Goal: Information Seeking & Learning: Learn about a topic

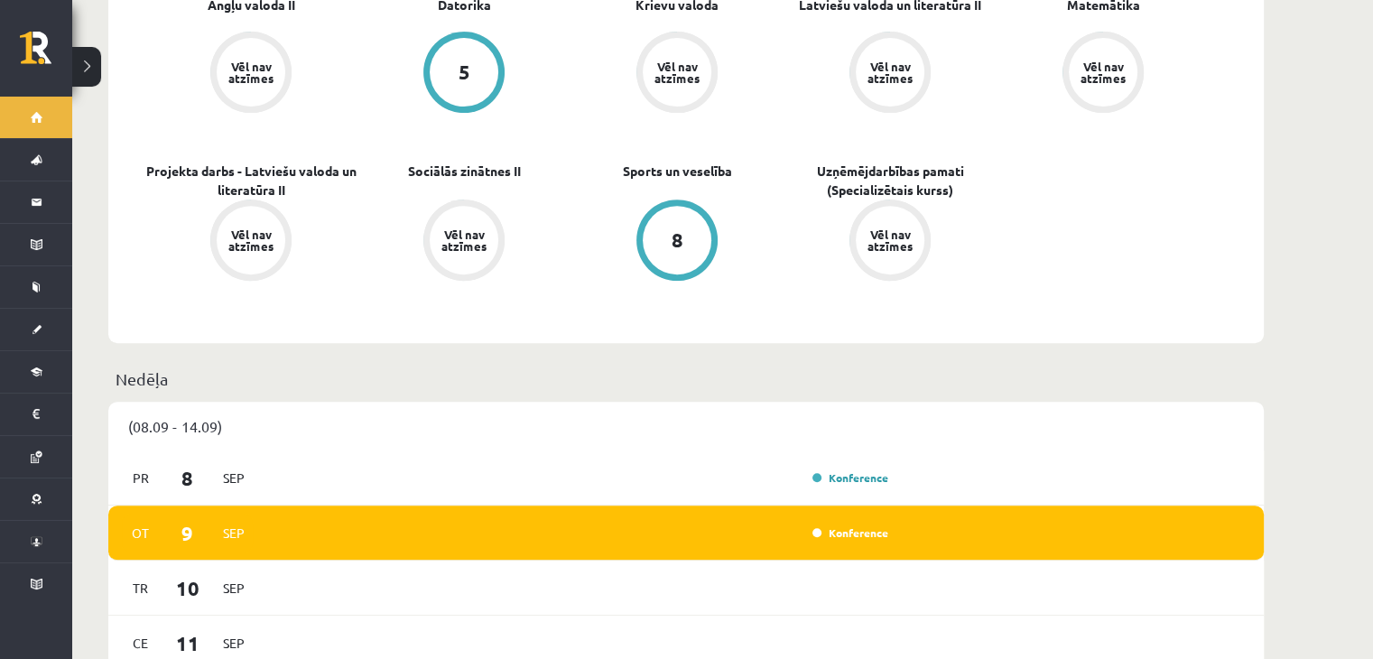
scroll to position [738, 0]
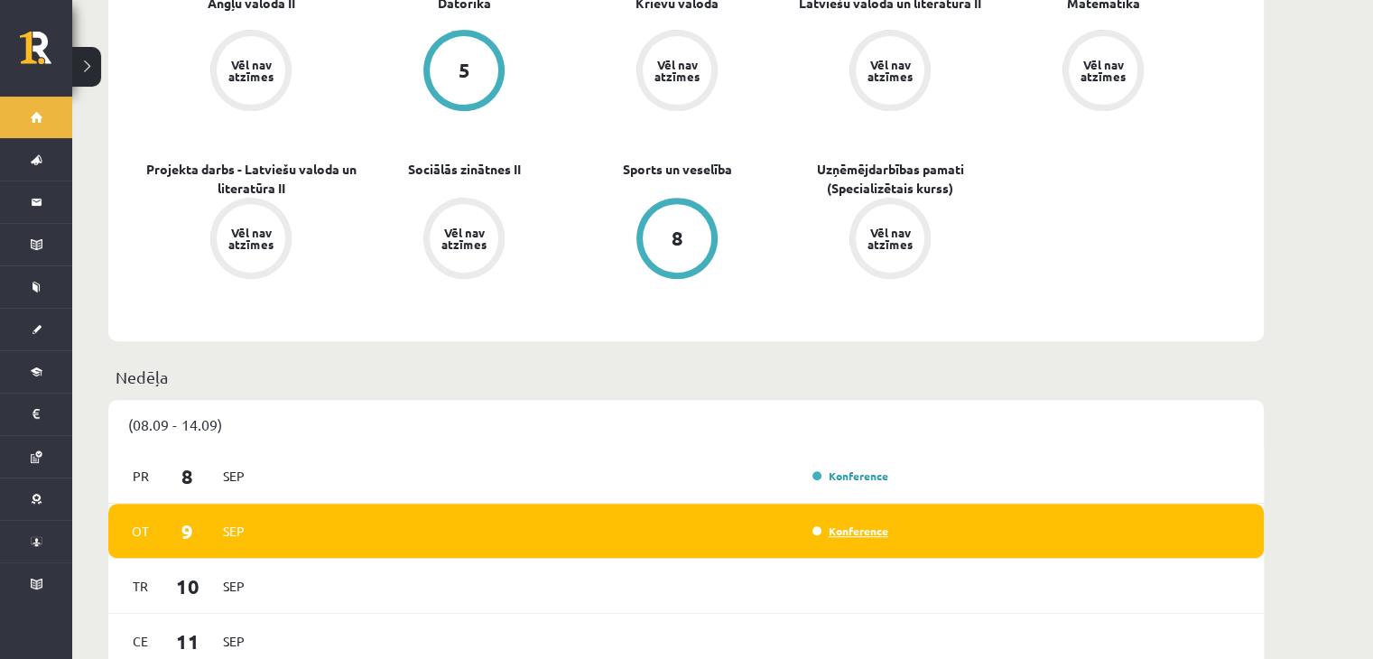
click at [828, 524] on link "Konference" at bounding box center [850, 531] width 76 height 14
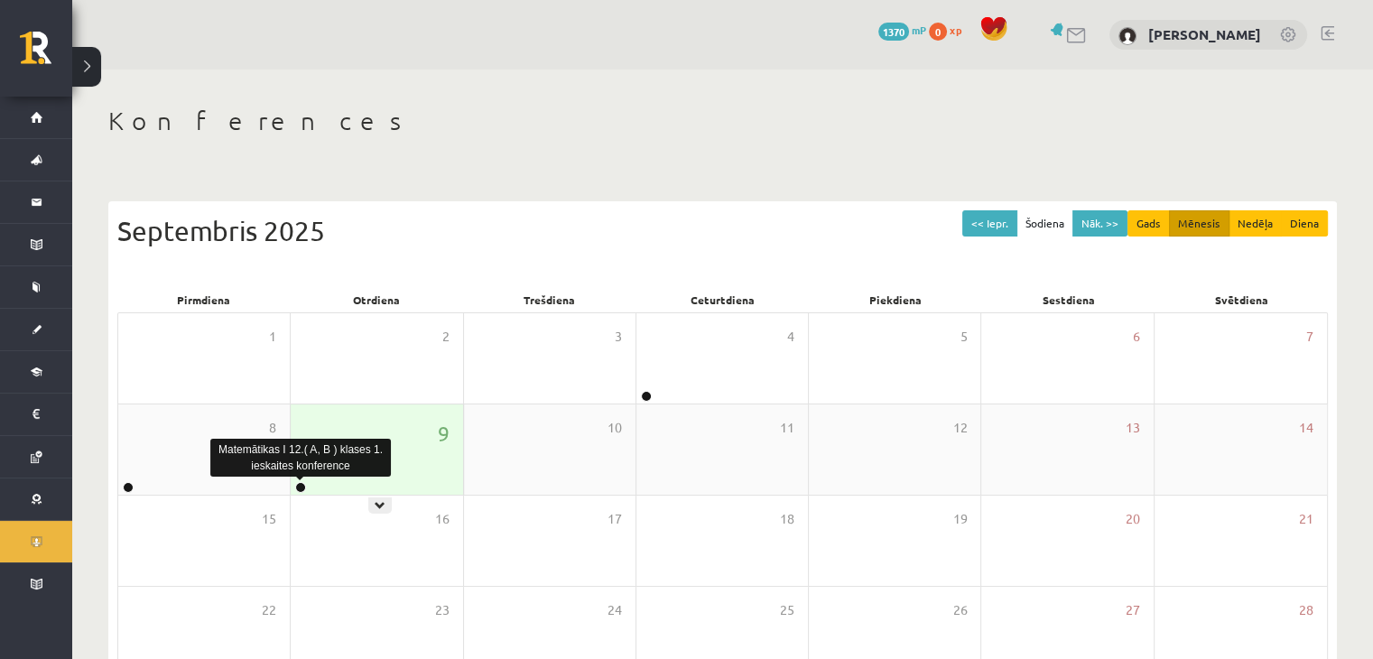
click at [297, 484] on link at bounding box center [300, 487] width 11 height 11
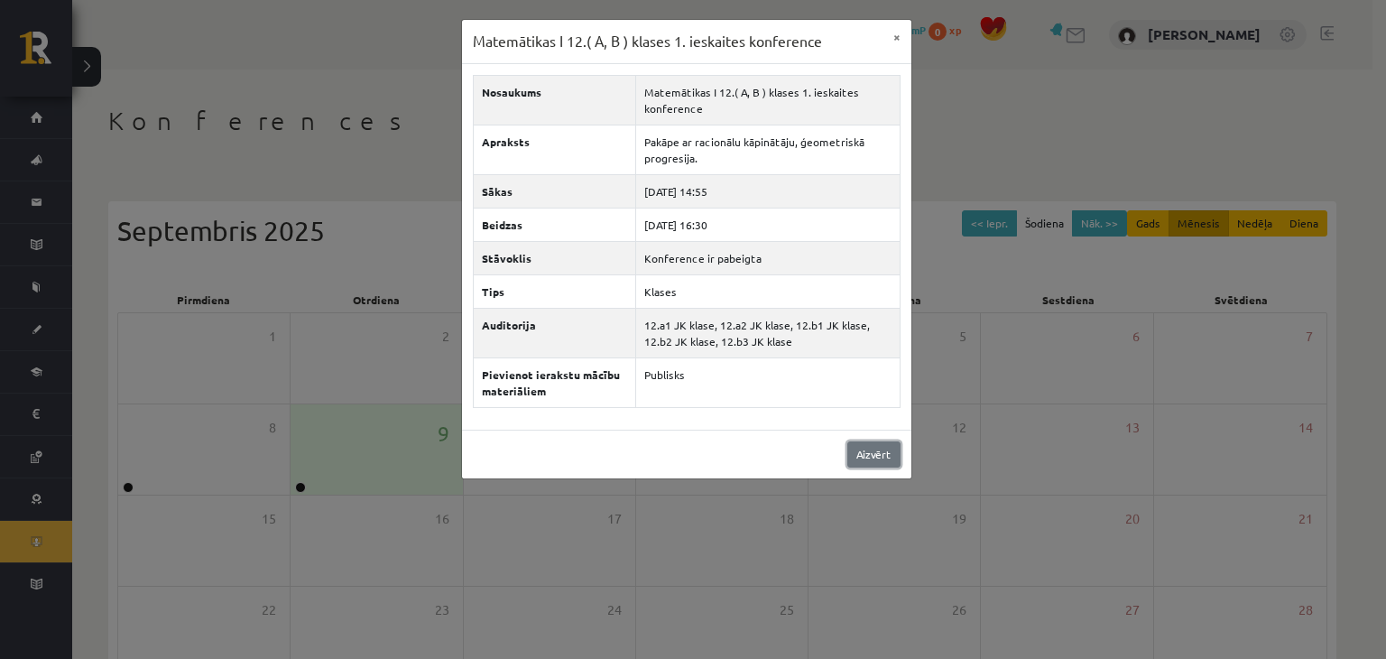
click at [867, 455] on link "Aizvērt" at bounding box center [874, 454] width 53 height 26
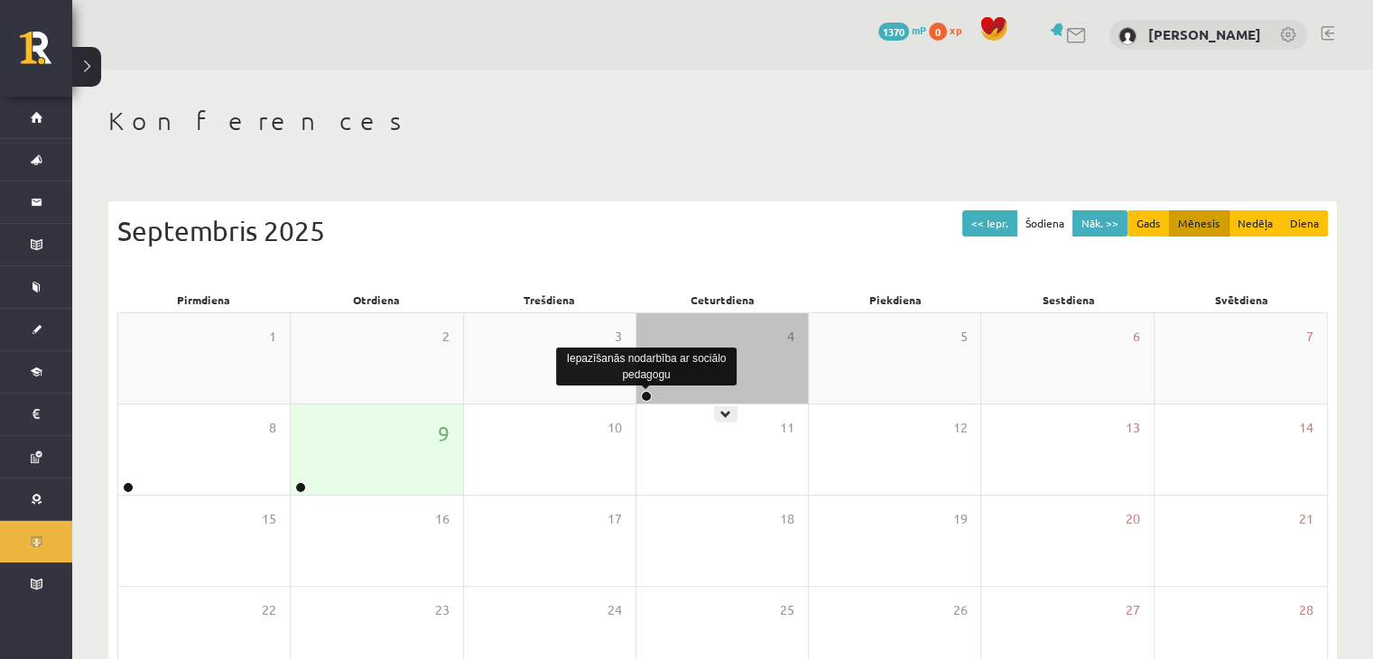
click at [647, 399] on link at bounding box center [646, 396] width 11 height 11
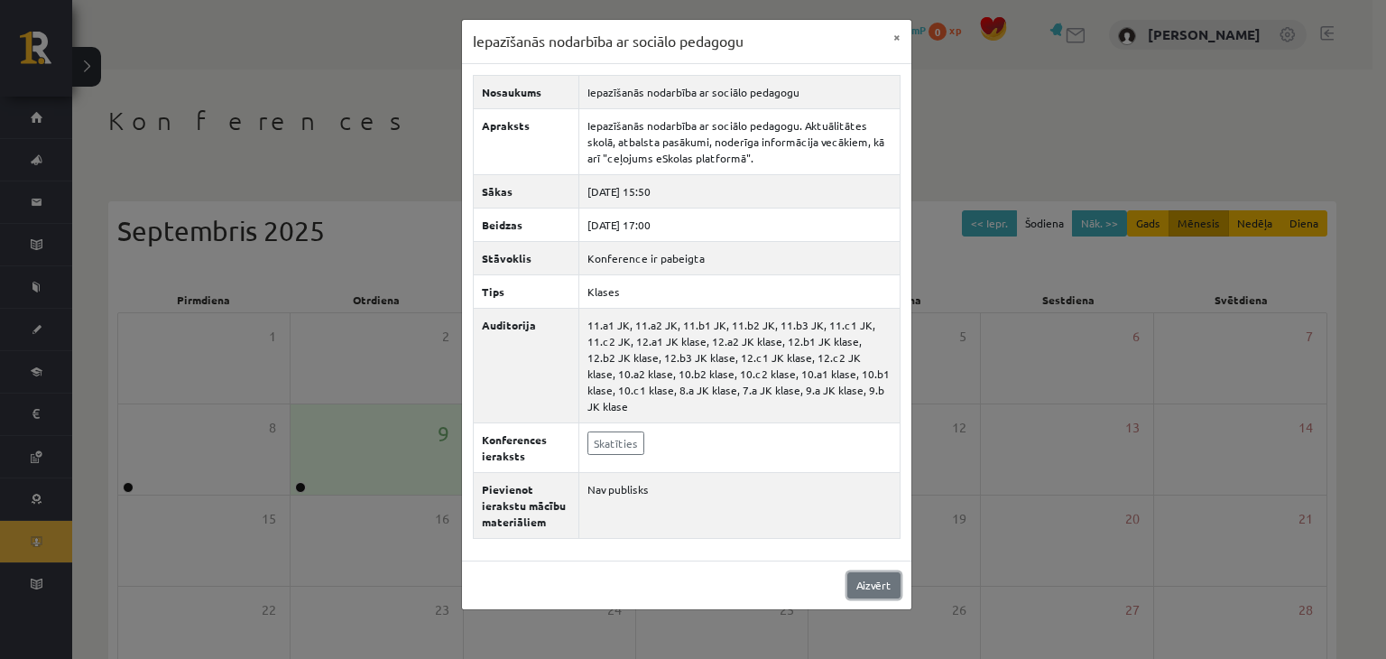
click at [865, 572] on link "Aizvērt" at bounding box center [874, 585] width 53 height 26
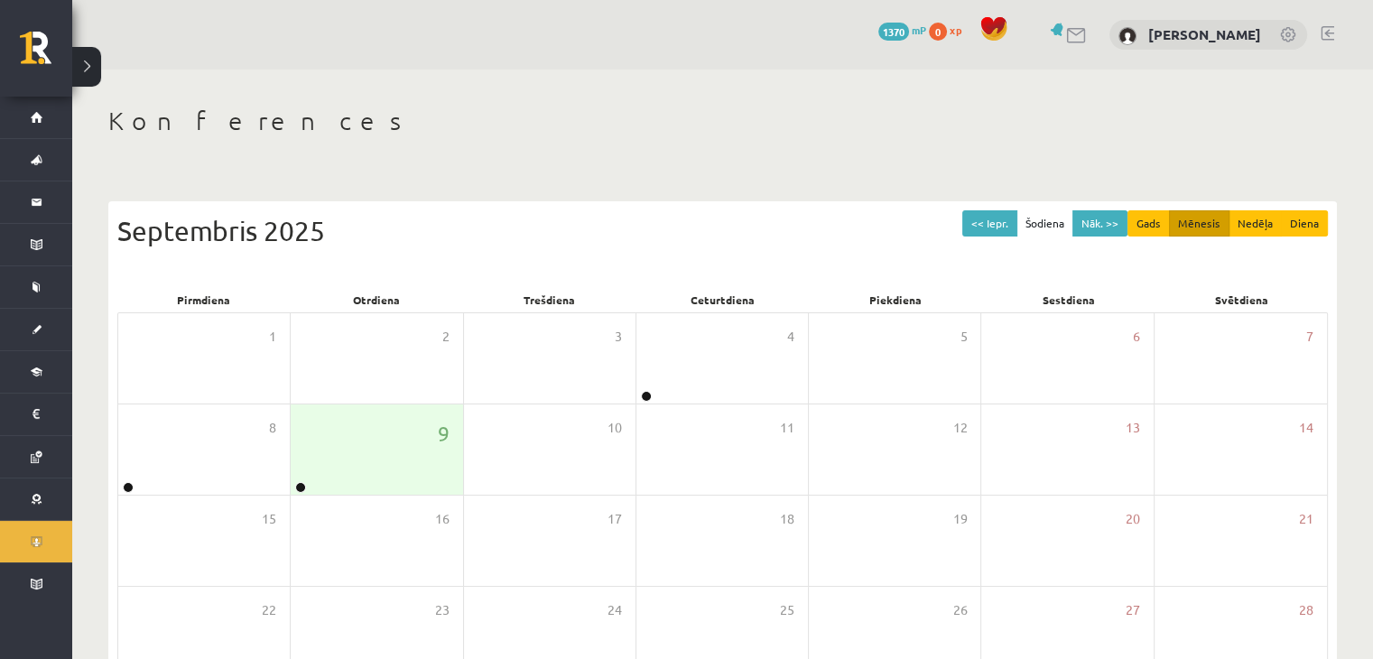
scroll to position [202, 0]
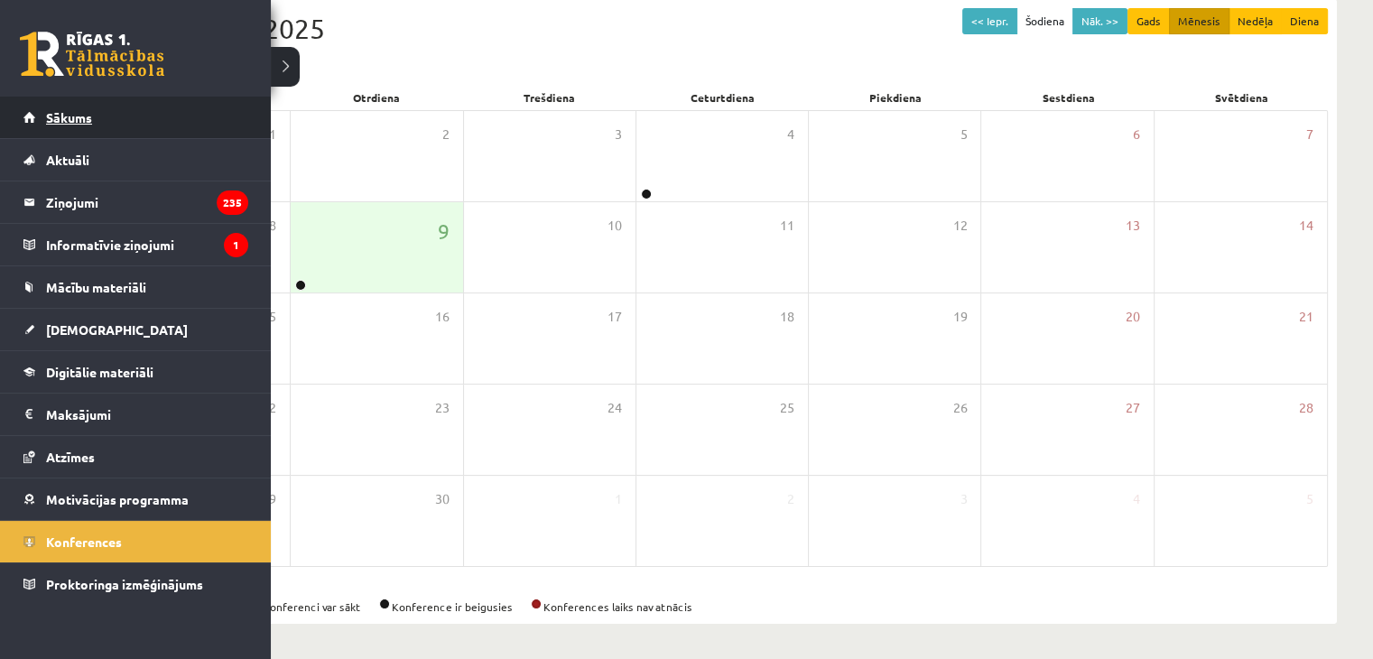
click at [70, 113] on span "Sākums" at bounding box center [69, 117] width 46 height 16
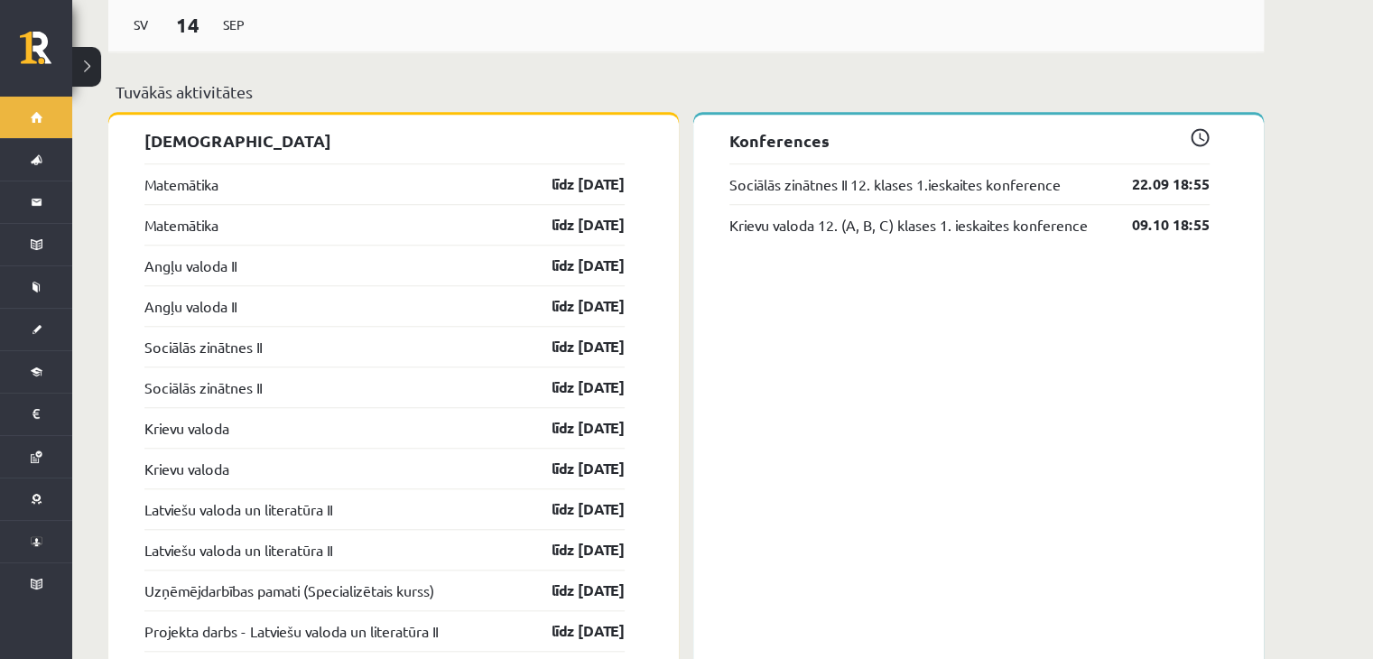
scroll to position [1520, 0]
click at [574, 173] on link "līdz 15.09.25" at bounding box center [572, 184] width 105 height 22
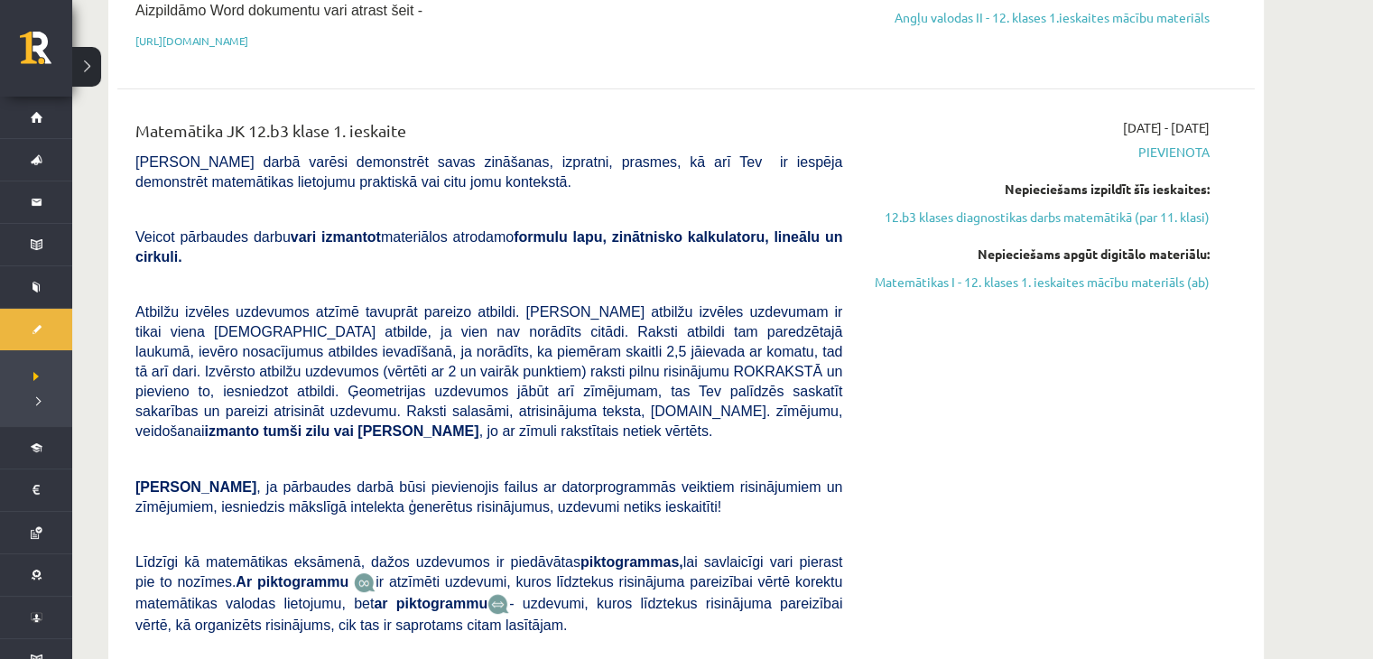
scroll to position [659, 0]
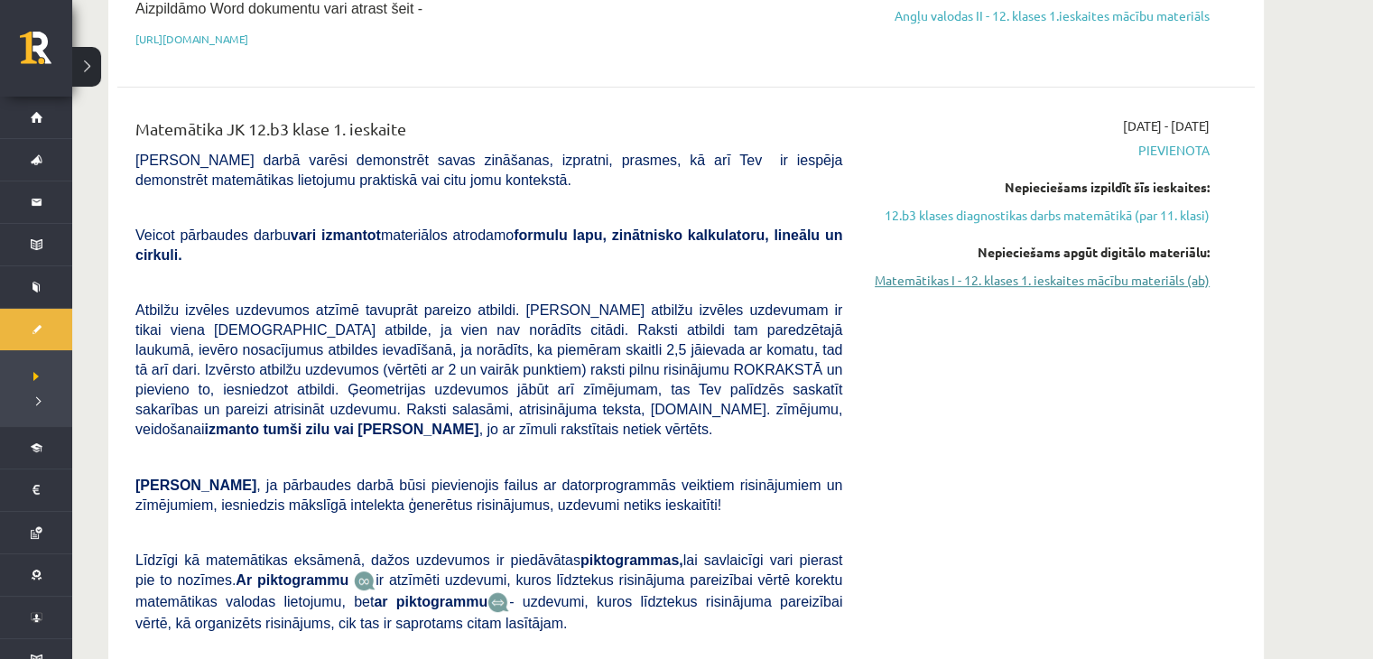
click at [1071, 280] on link "Matemātikas I - 12. klases 1. ieskaites mācību materiāls (ab)" at bounding box center [1039, 280] width 340 height 19
click at [1063, 279] on link "Matemātikas I - 12. klases 1. ieskaites mācību materiāls (ab)" at bounding box center [1039, 280] width 340 height 19
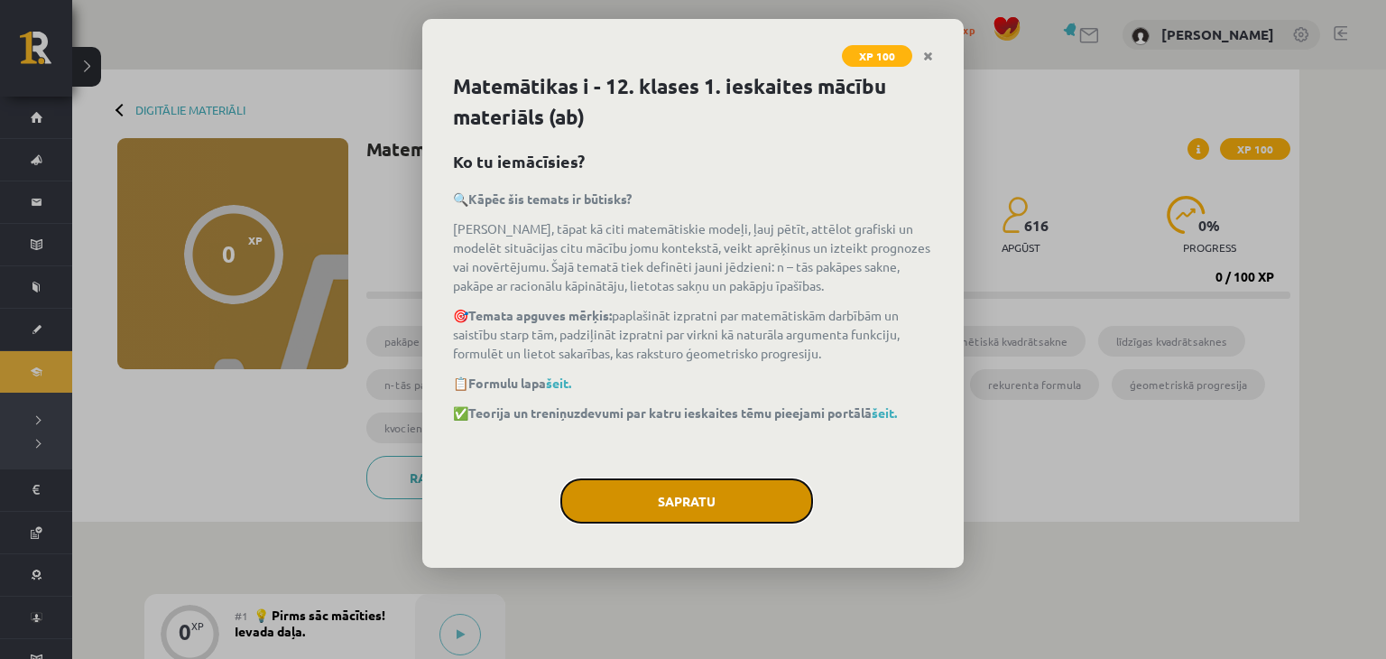
click at [729, 499] on button "Sapratu" at bounding box center [687, 500] width 253 height 45
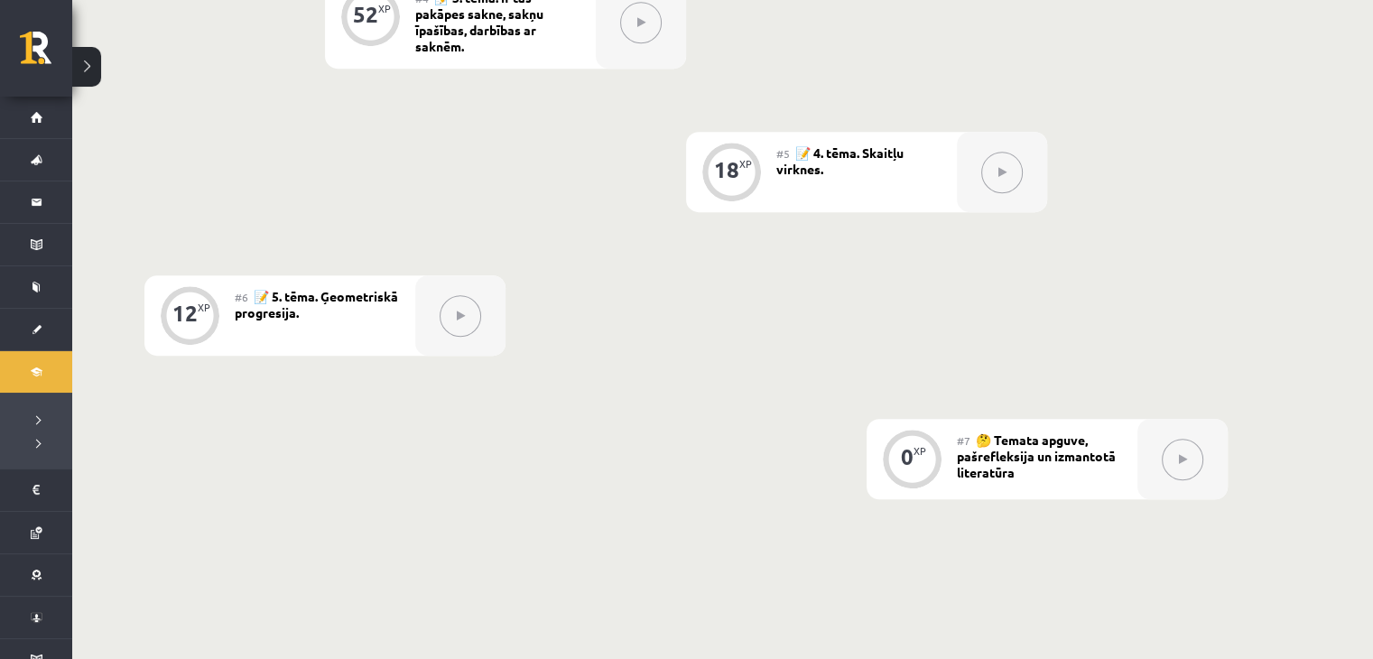
scroll to position [1061, 0]
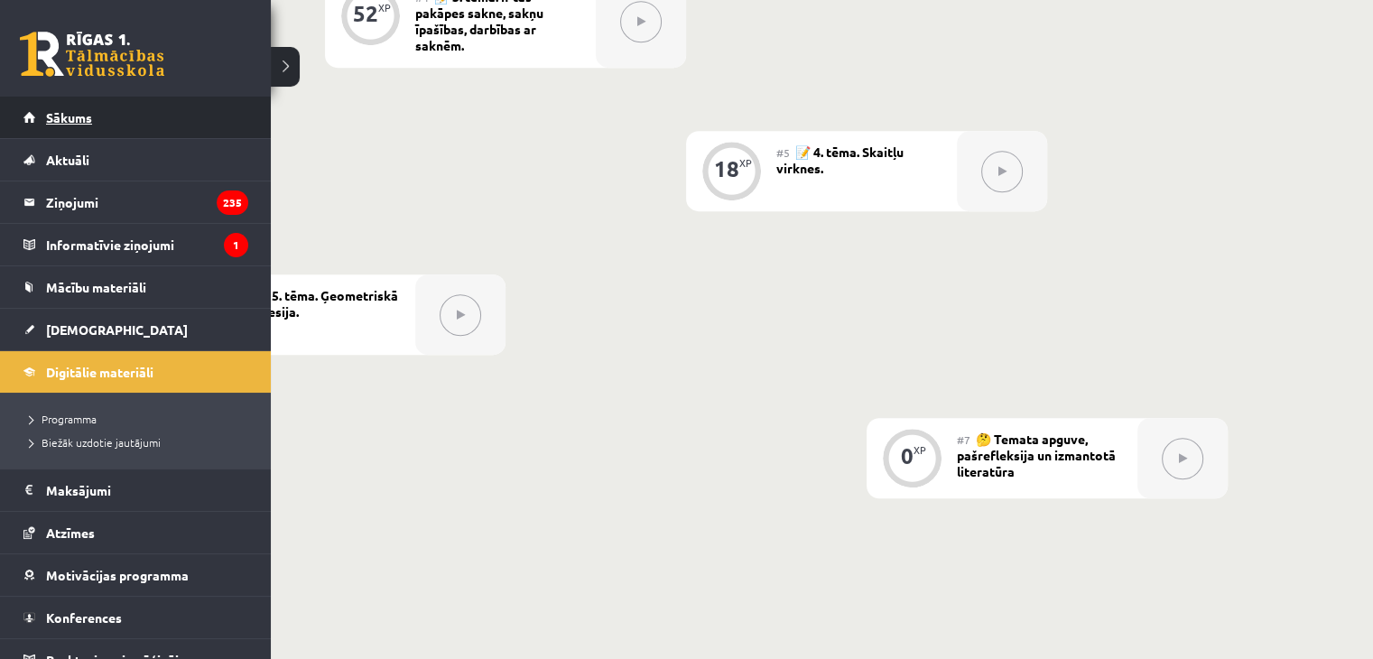
click at [72, 116] on span "Sākums" at bounding box center [69, 117] width 46 height 16
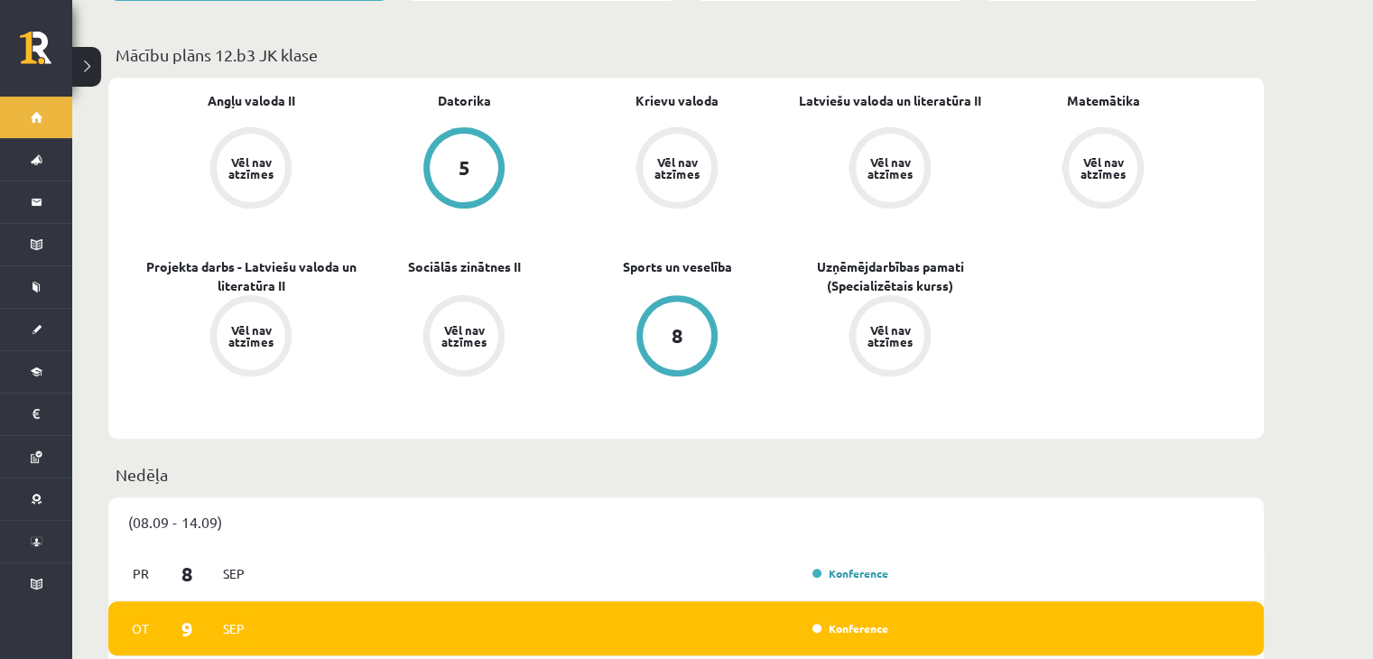
scroll to position [642, 0]
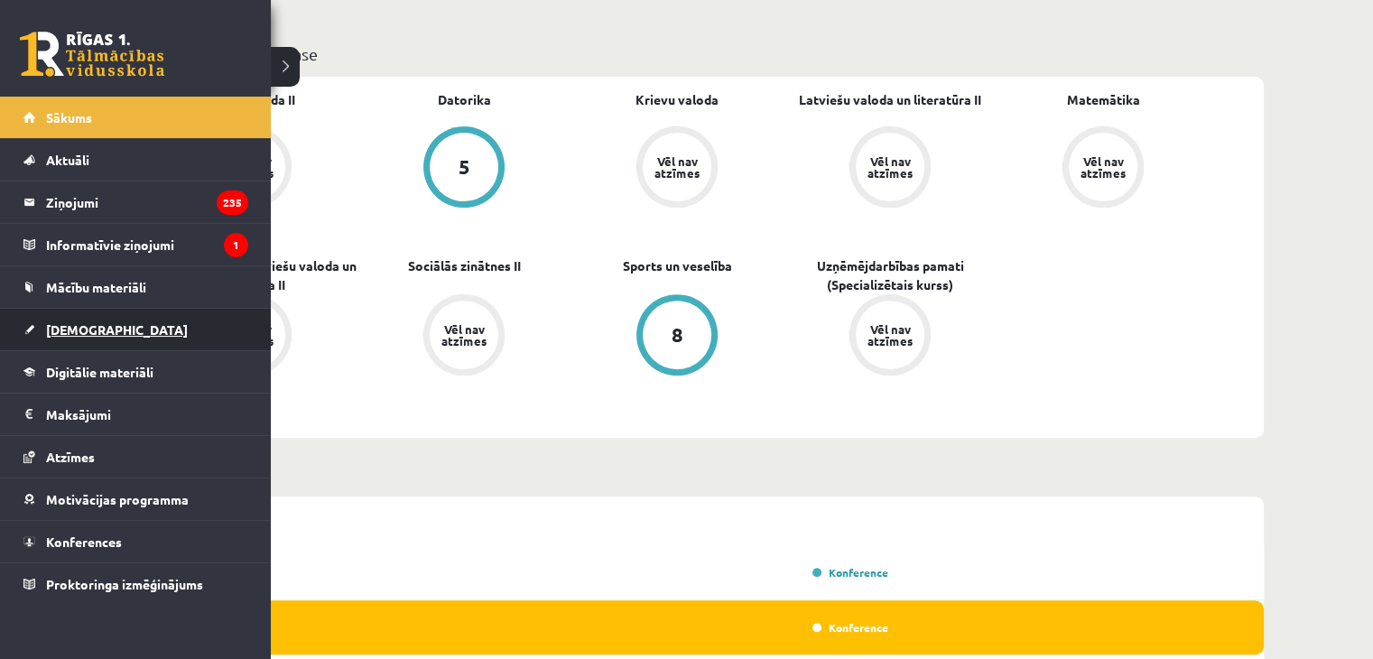
click at [44, 332] on link "[DEMOGRAPHIC_DATA]" at bounding box center [135, 330] width 225 height 42
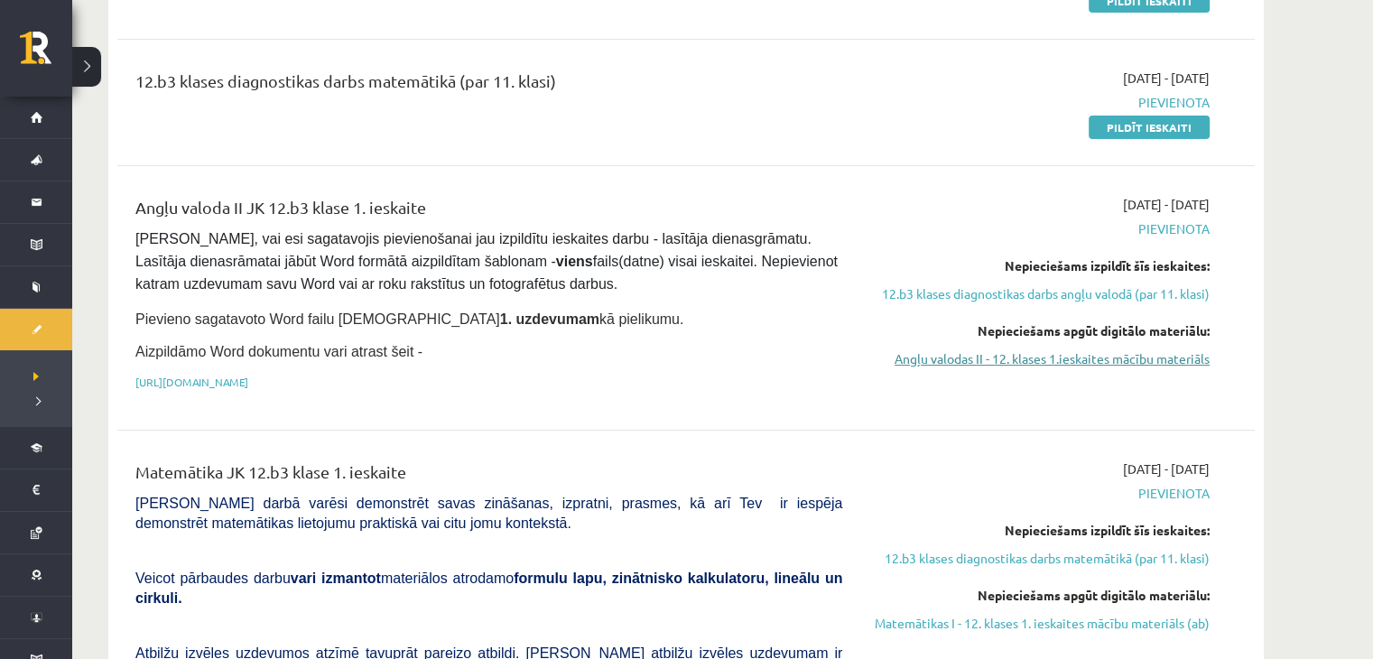
scroll to position [318, 0]
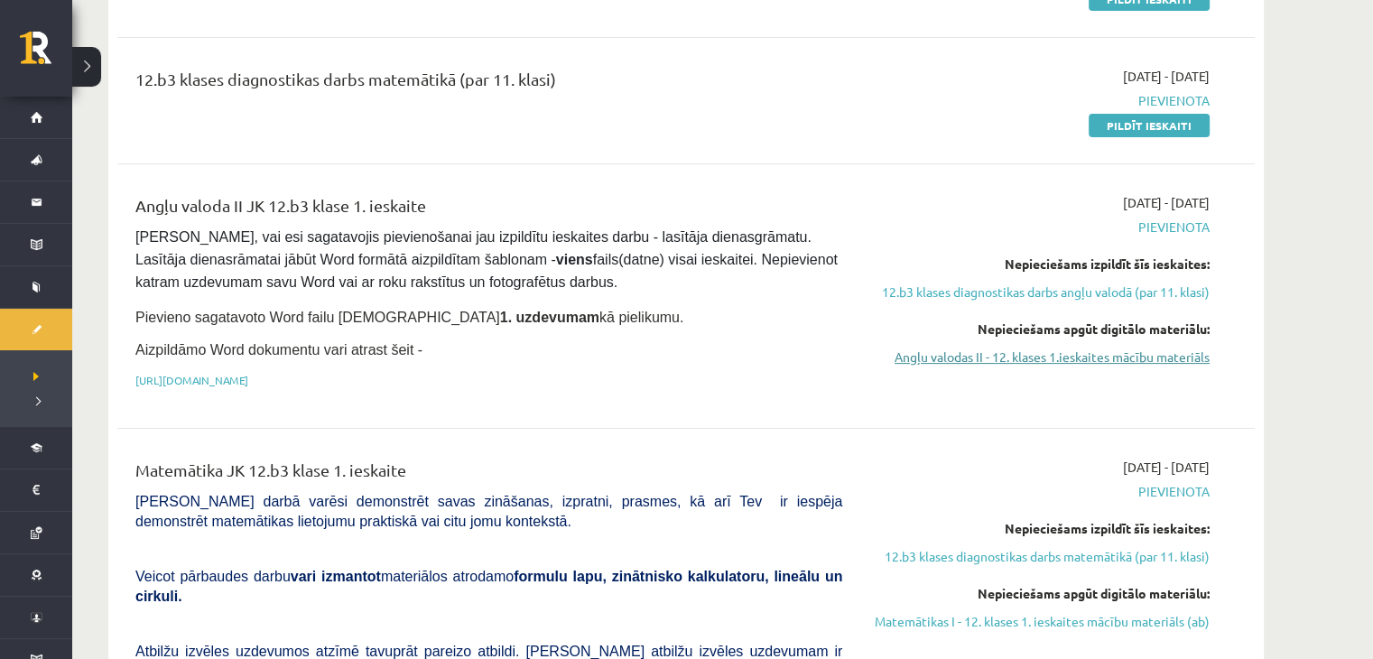
click at [978, 358] on link "Angļu valodas II - 12. klases 1.ieskaites mācību materiāls" at bounding box center [1039, 357] width 340 height 19
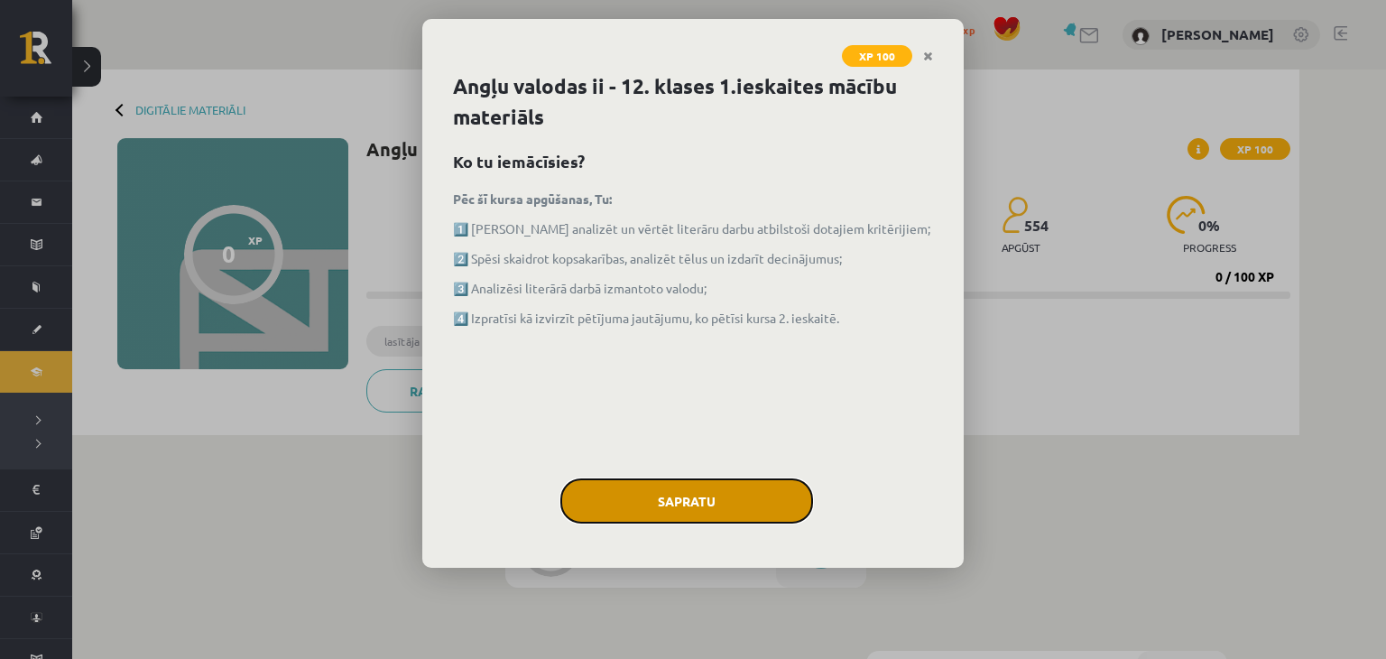
click at [773, 509] on button "Sapratu" at bounding box center [687, 500] width 253 height 45
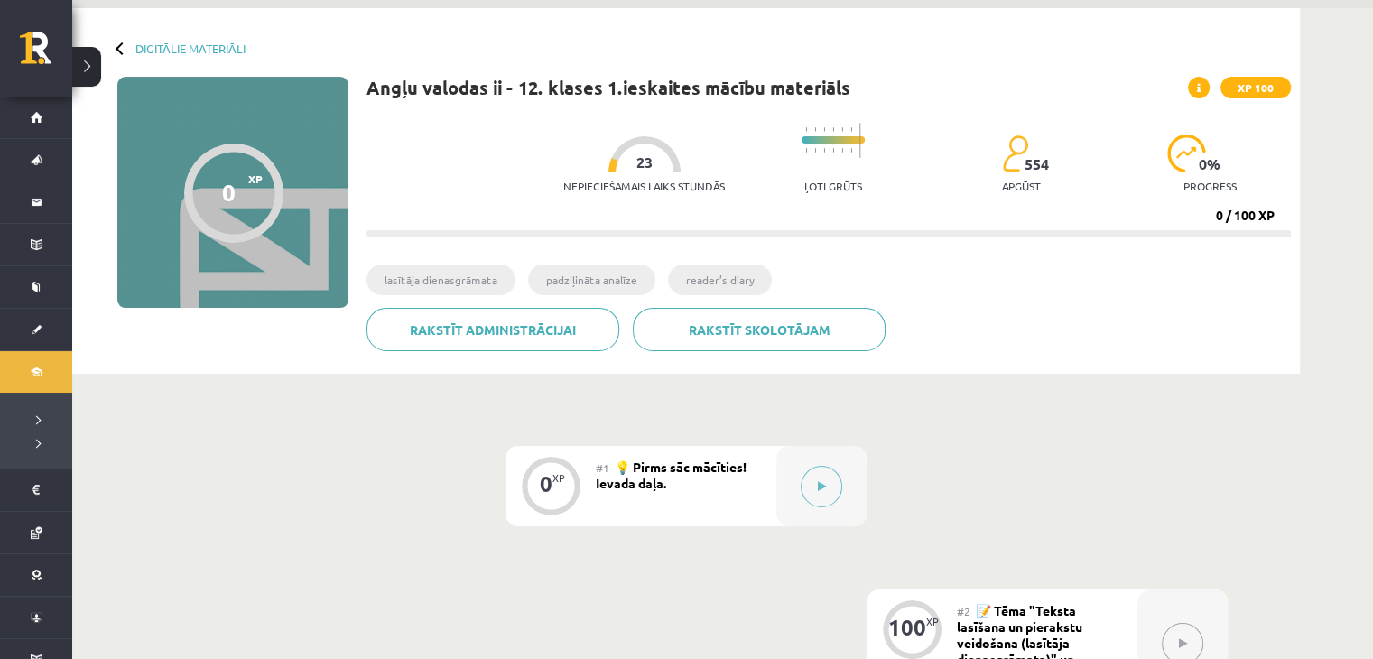
scroll to position [185, 0]
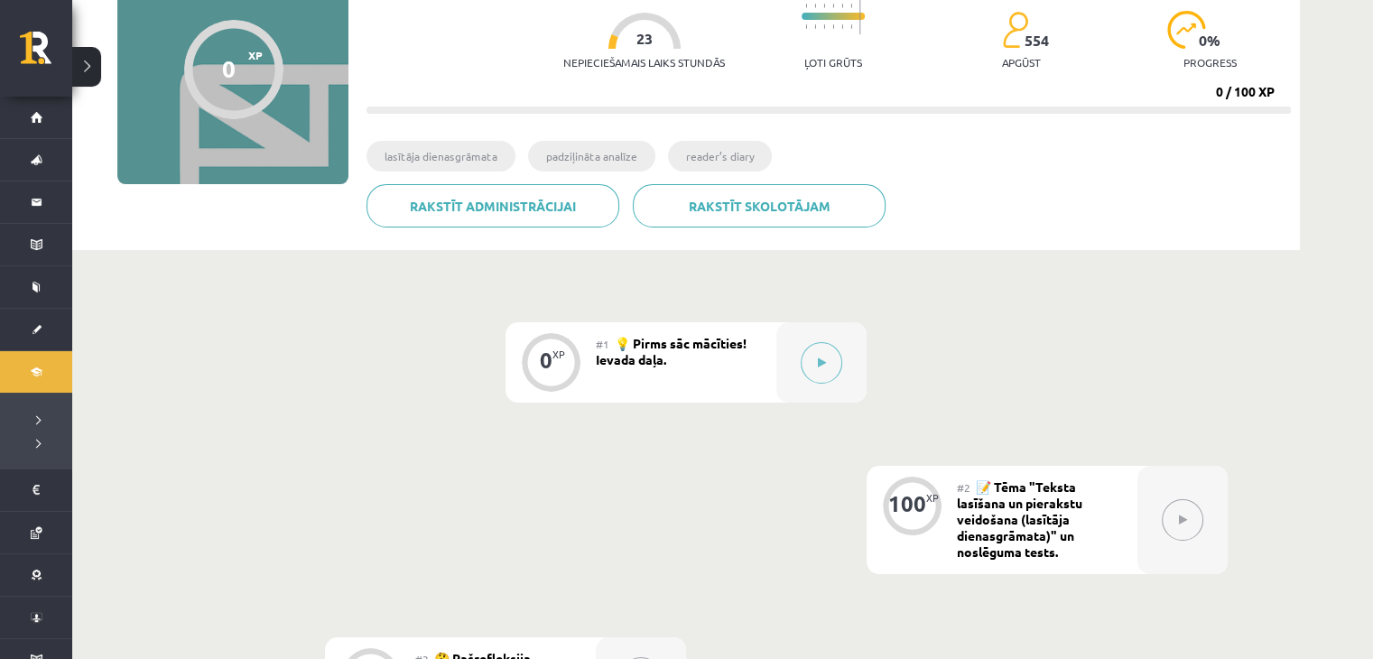
click at [1069, 524] on div "#2 📝 Tēma "Teksta lasīšana un pierakstu veidošana (lasītāja dienasgrāmata)" un …" at bounding box center [1047, 520] width 181 height 108
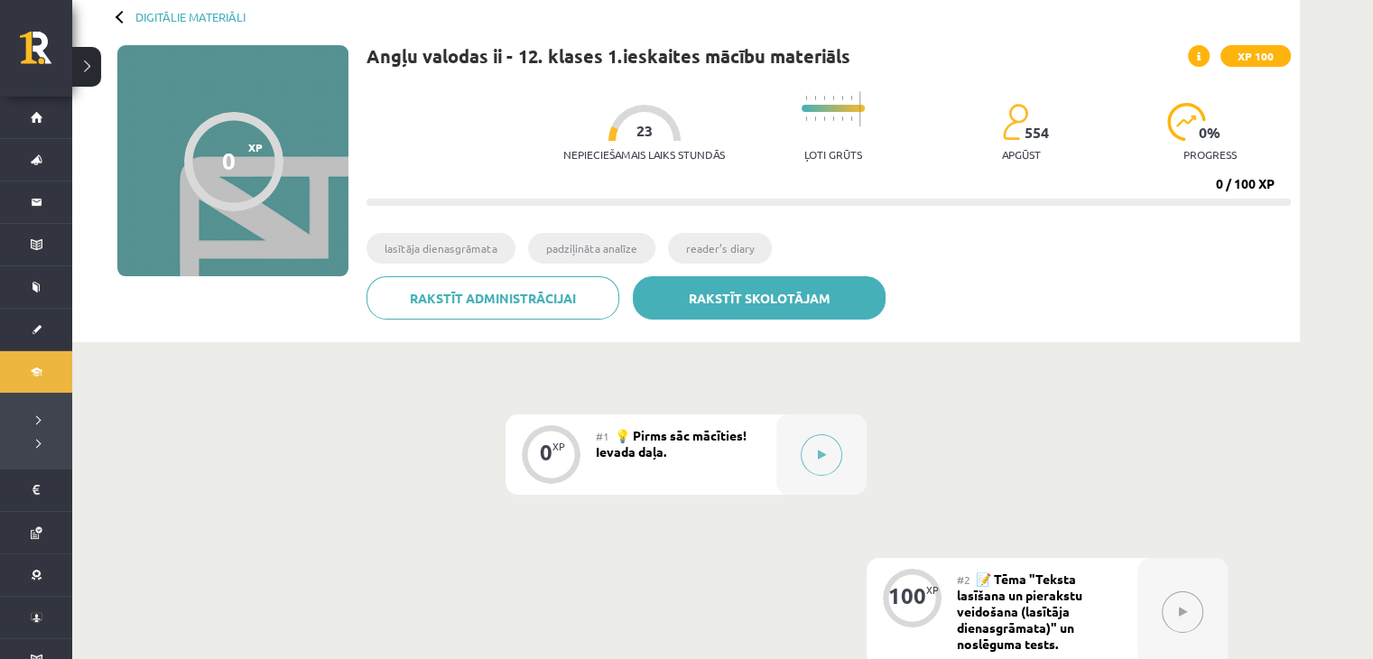
scroll to position [94, 0]
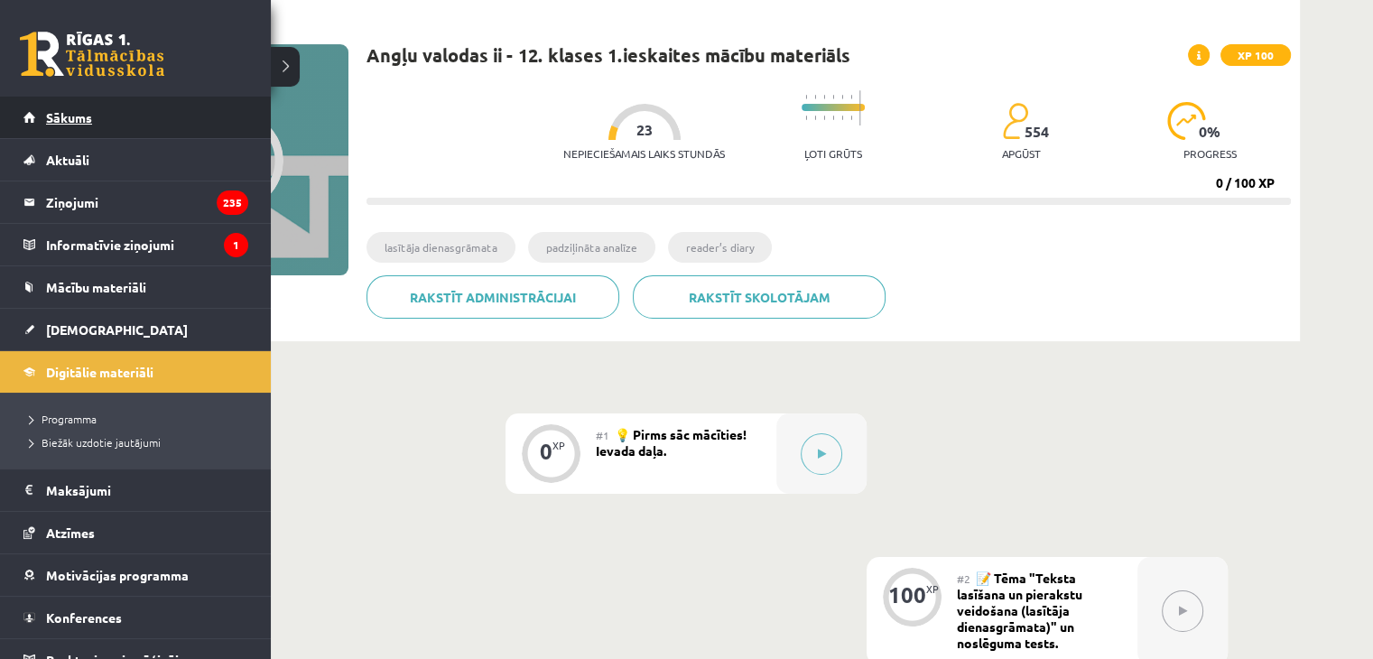
click at [40, 114] on link "Sākums" at bounding box center [135, 118] width 225 height 42
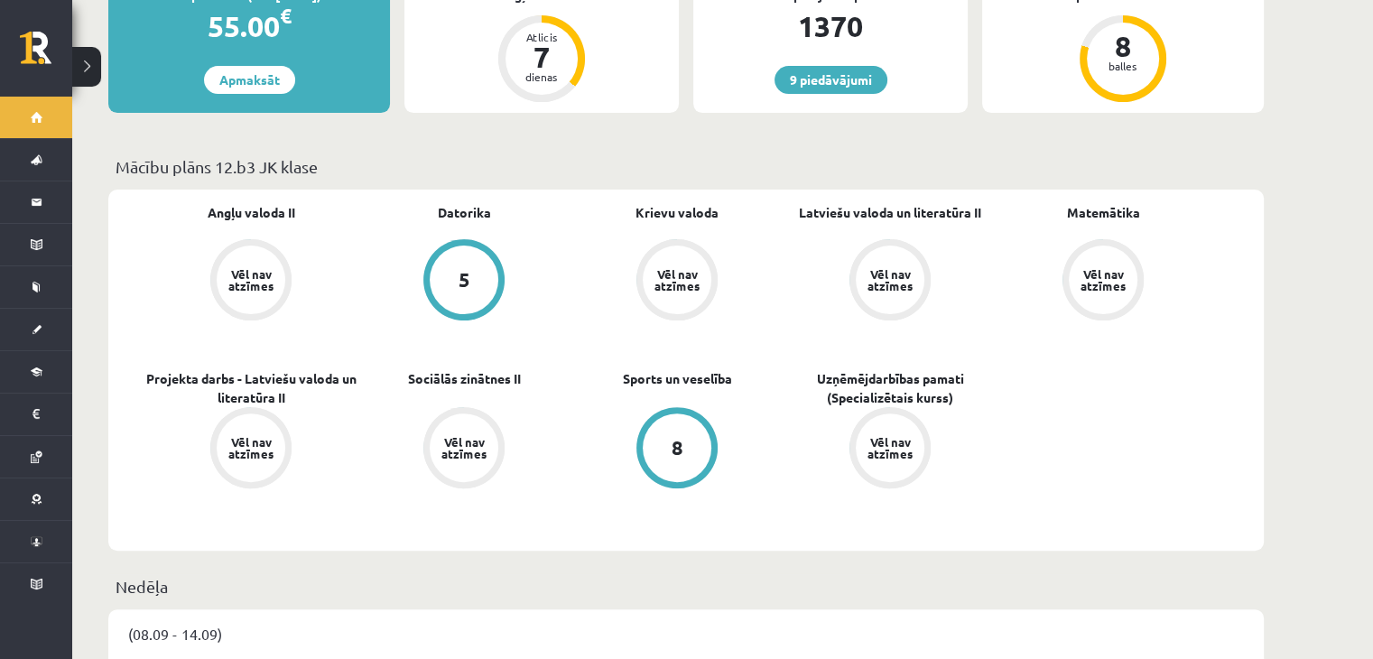
scroll to position [527, 0]
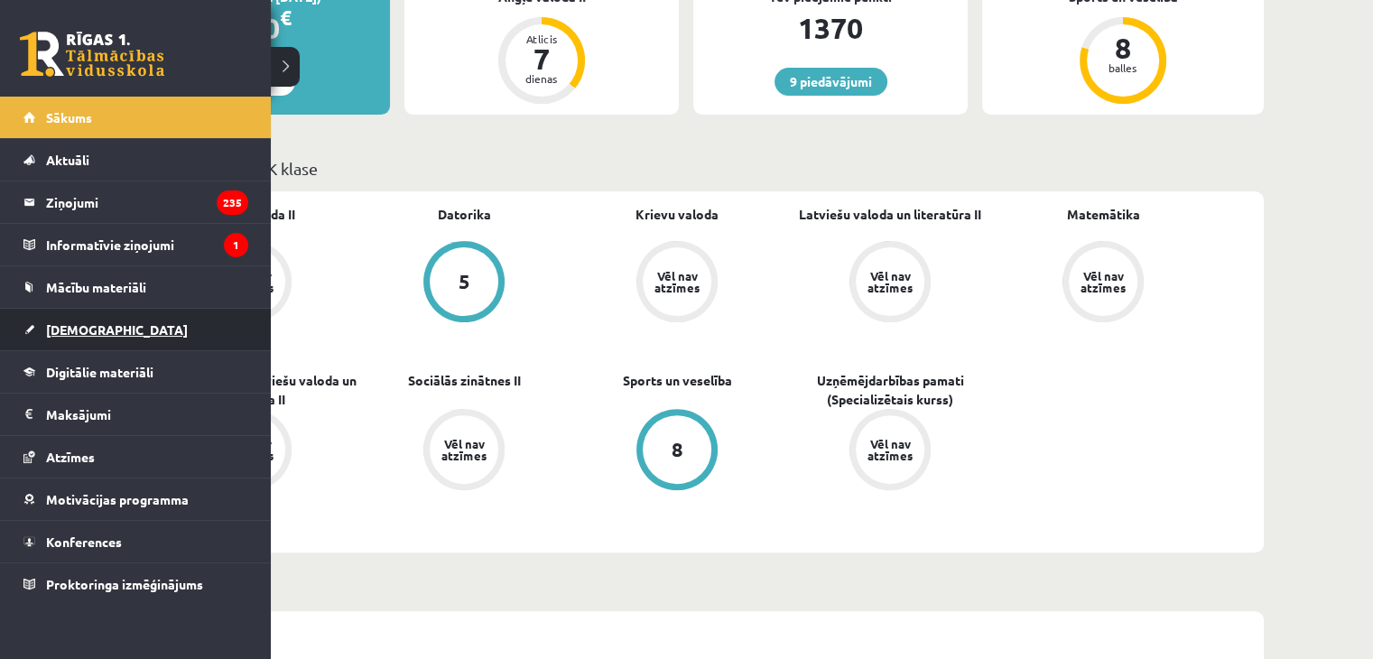
click at [94, 329] on span "[DEMOGRAPHIC_DATA]" at bounding box center [117, 329] width 142 height 16
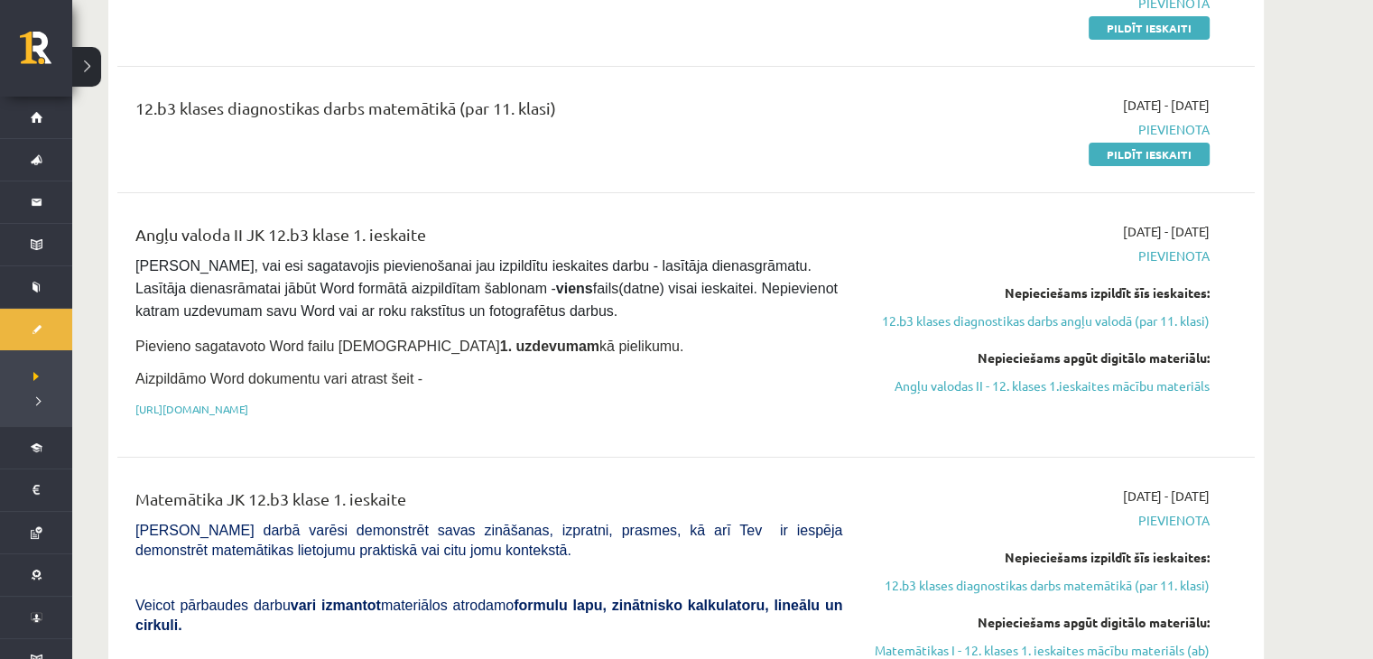
scroll to position [294, 0]
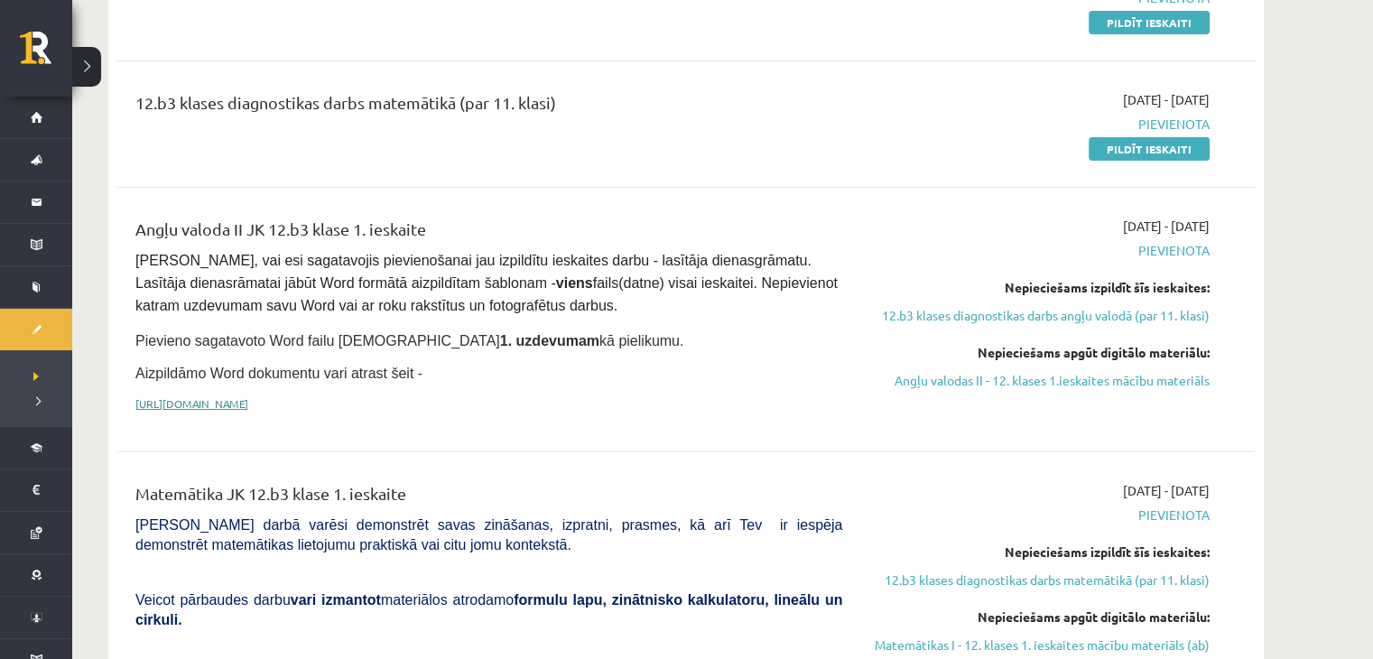
click at [248, 398] on link "https://drive.google.com/drive/folders/1IHE_ip15KOAbO2Se1NDGwZ2e__vlzPUf?usp=sh…" at bounding box center [191, 403] width 113 height 14
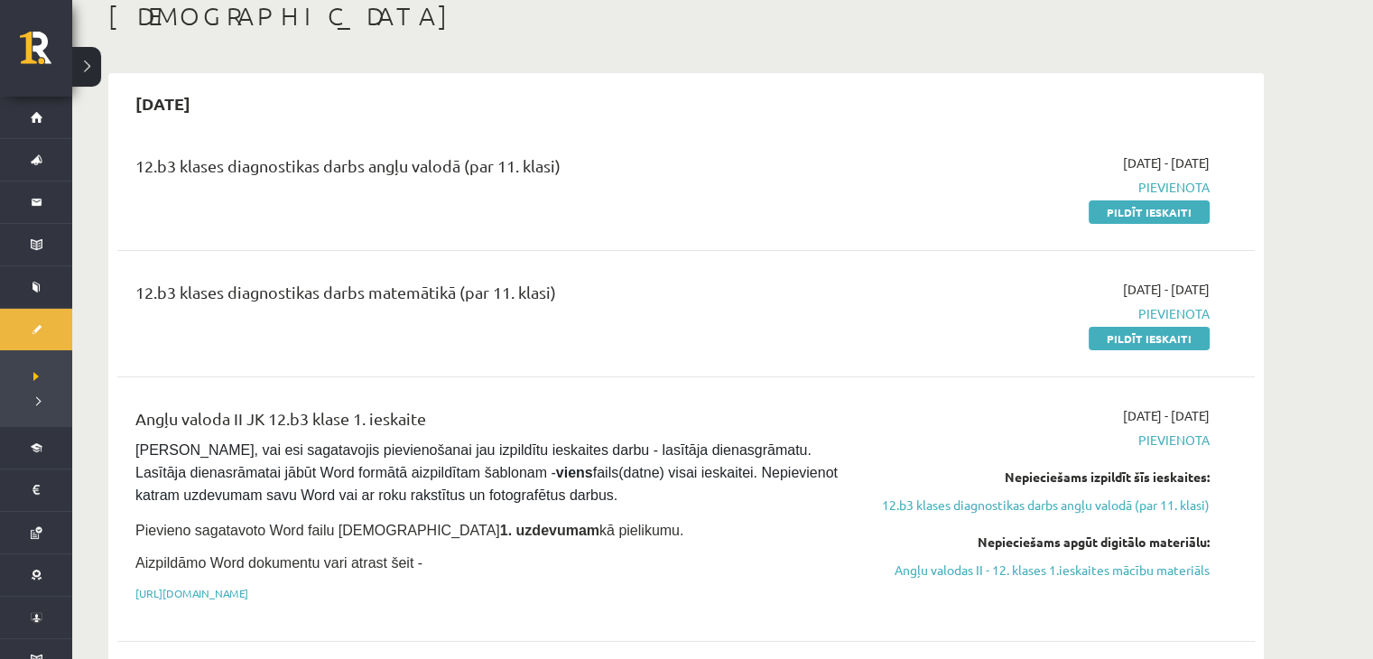
scroll to position [108, 0]
